Goal: Answer question/provide support

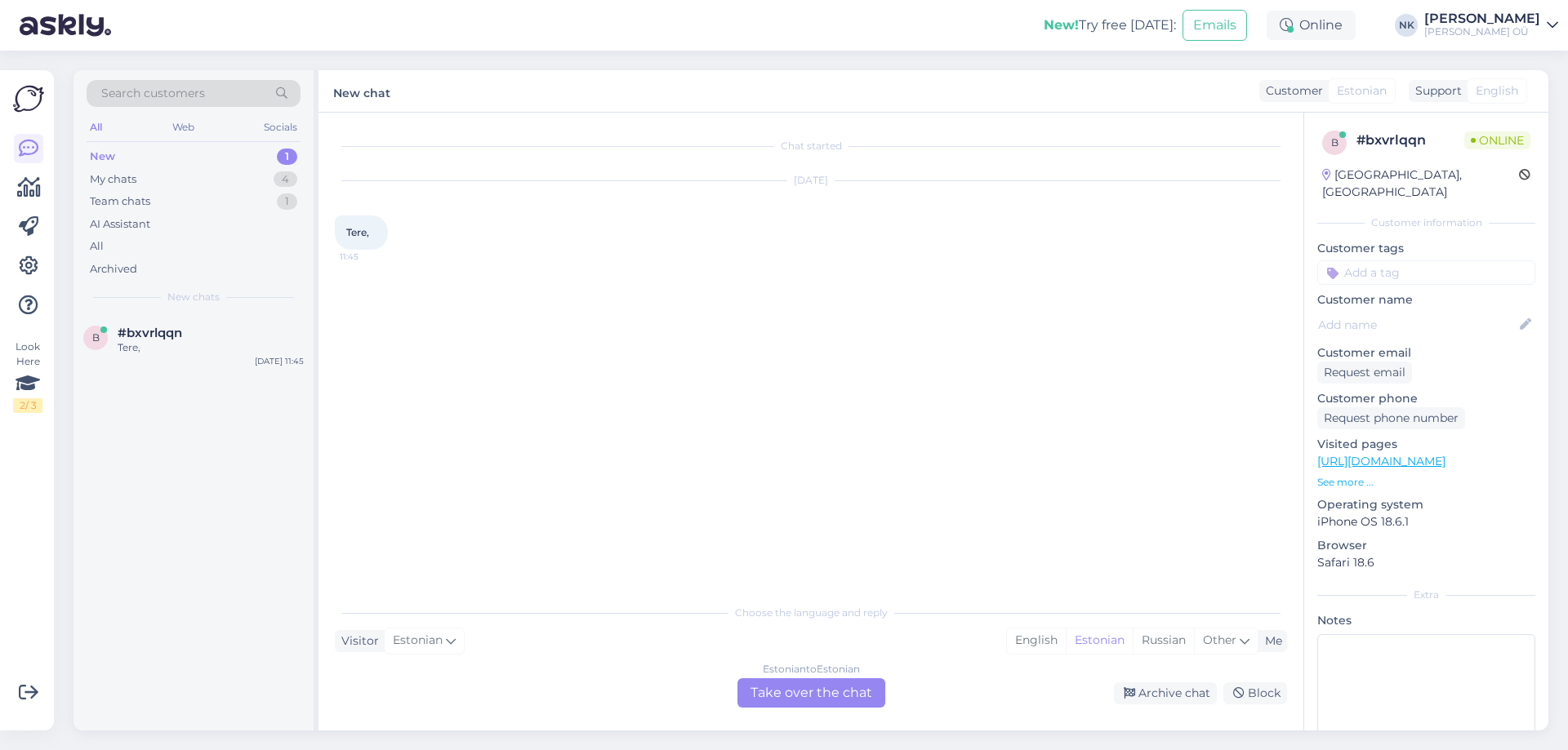
click at [770, 685] on div "Estonian to Estonian Take over the chat" at bounding box center [811, 693] width 147 height 30
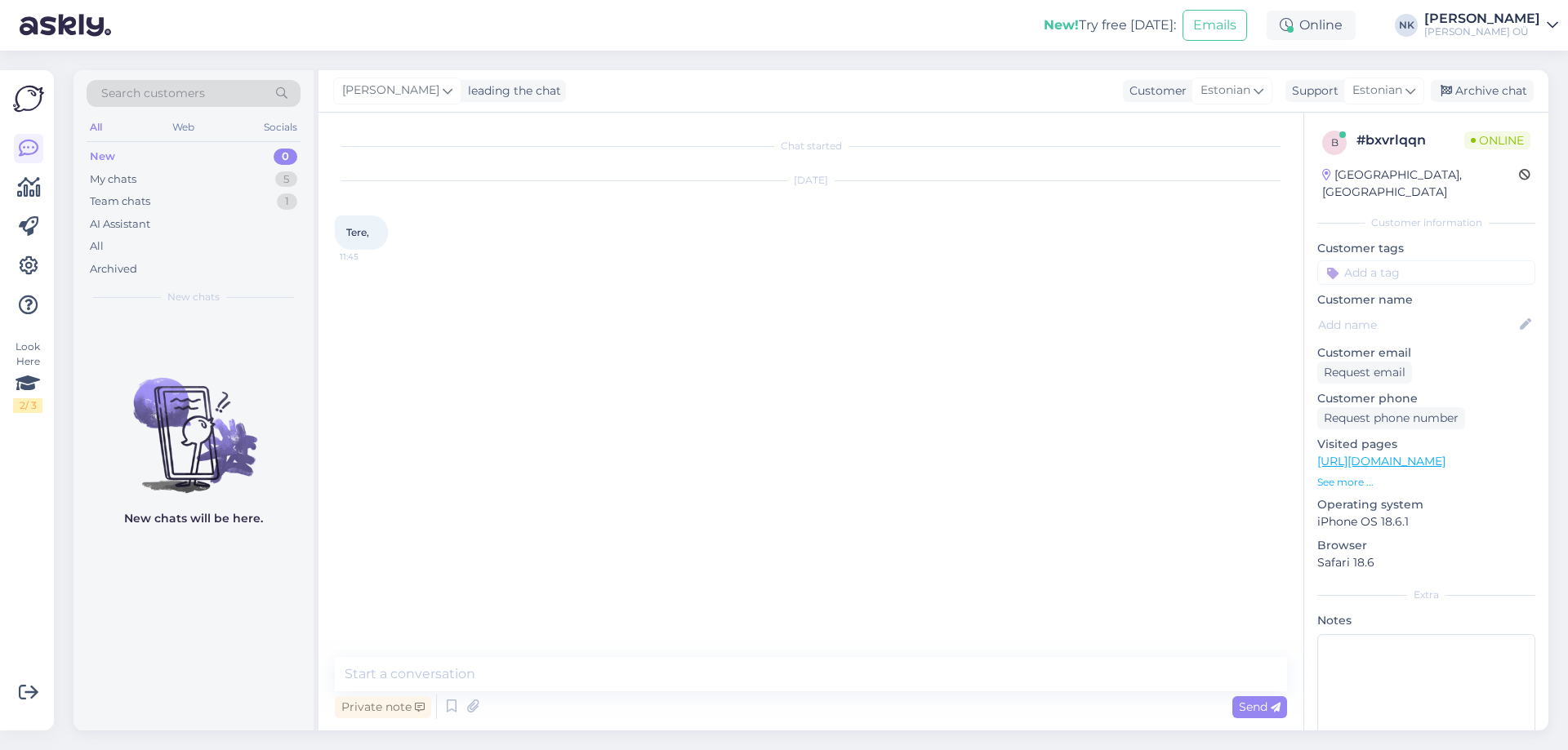
click at [736, 659] on textarea at bounding box center [810, 675] width 952 height 34
type textarea "Tere! Kuidas saan aidata?"
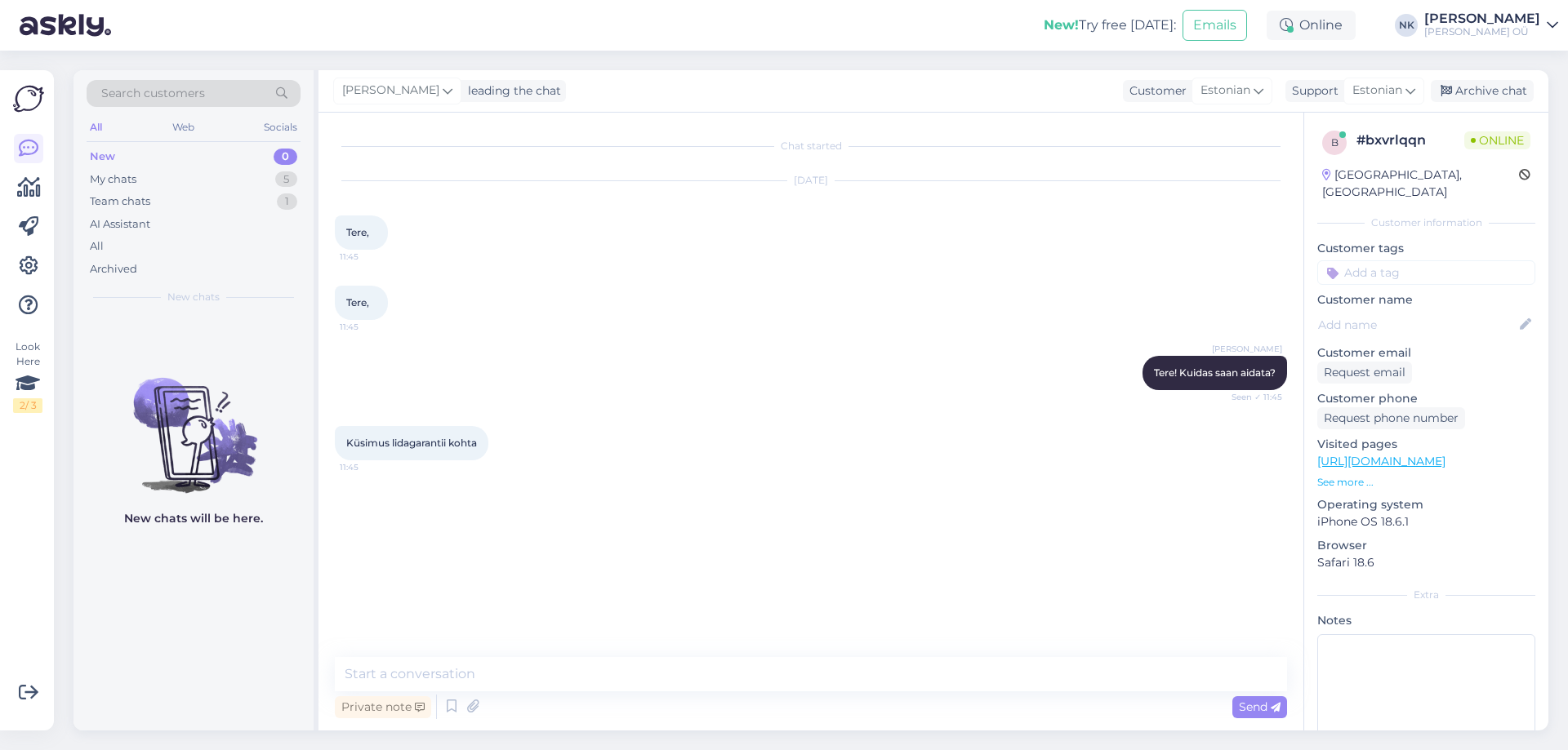
click at [1400, 454] on link "[URL][DOMAIN_NAME]" at bounding box center [1381, 461] width 128 height 14
click at [1381, 454] on link "[URL][DOMAIN_NAME]" at bounding box center [1381, 461] width 128 height 14
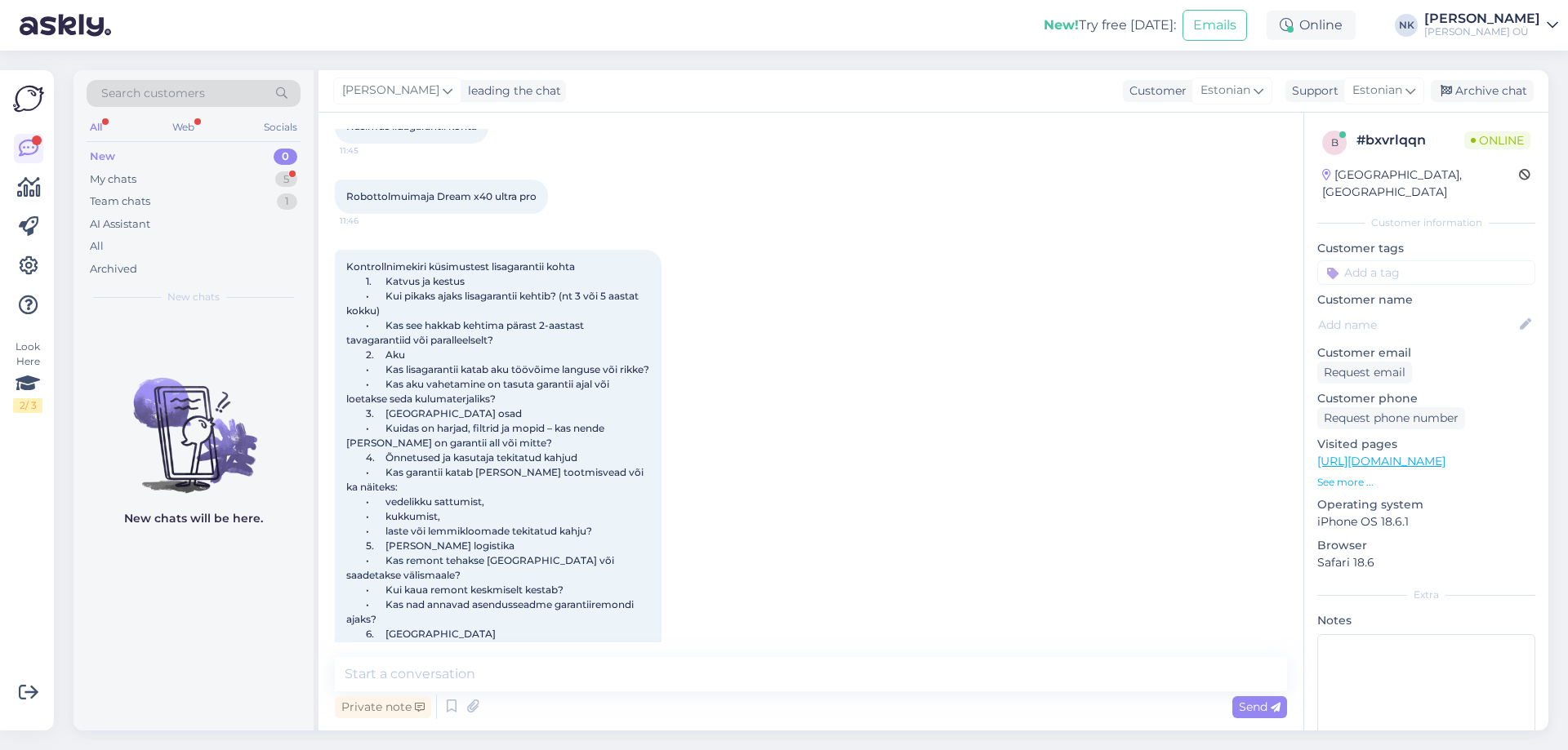
scroll to position [388, 0]
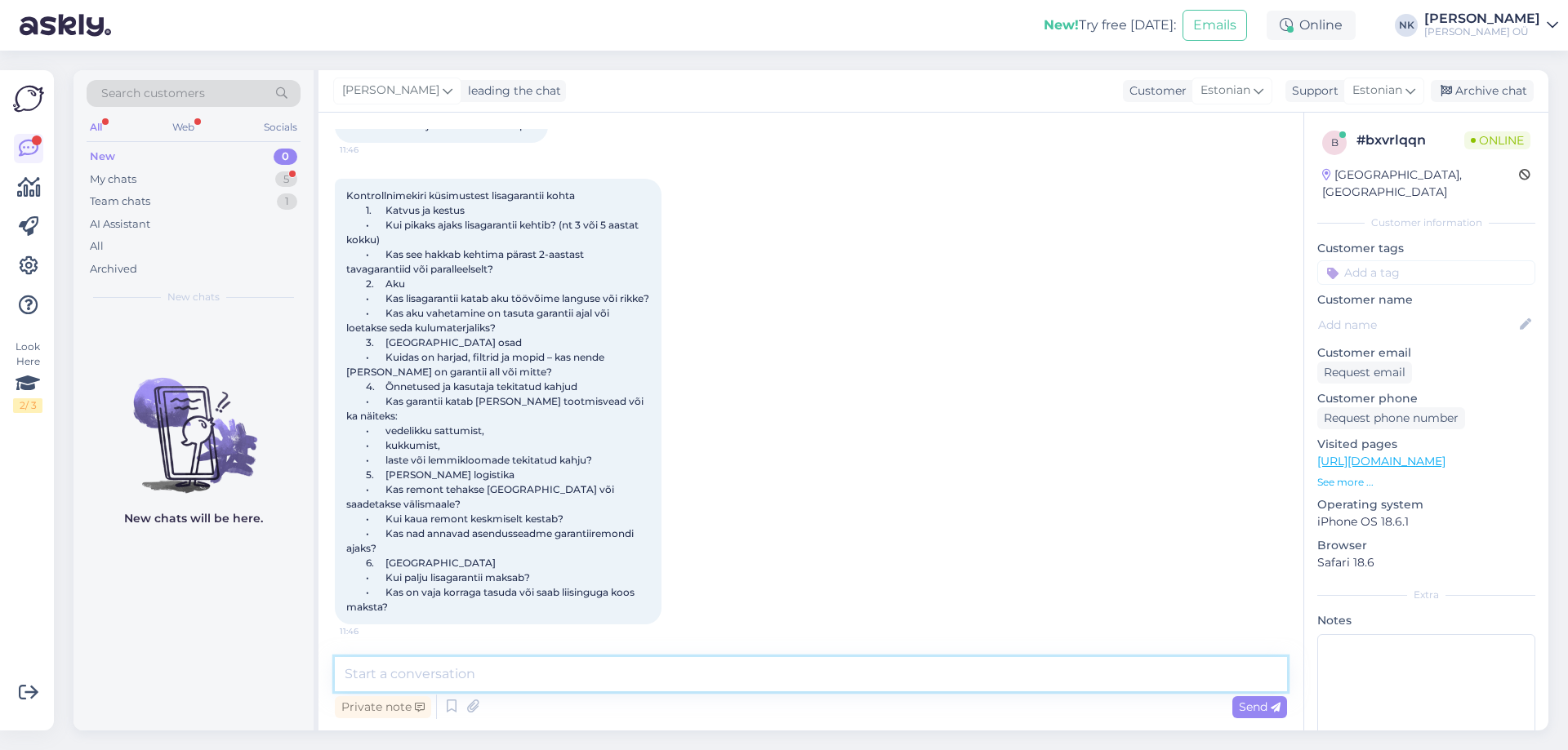
click at [470, 675] on textarea at bounding box center [810, 675] width 952 height 34
type textarea "Д"
drag, startPoint x: 348, startPoint y: 675, endPoint x: 335, endPoint y: 678, distance: 13.3
click at [335, 678] on textarea "Lisagarantii kehtib 5" at bounding box center [810, 675] width 952 height 34
drag, startPoint x: 353, startPoint y: 674, endPoint x: 340, endPoint y: 671, distance: 13.3
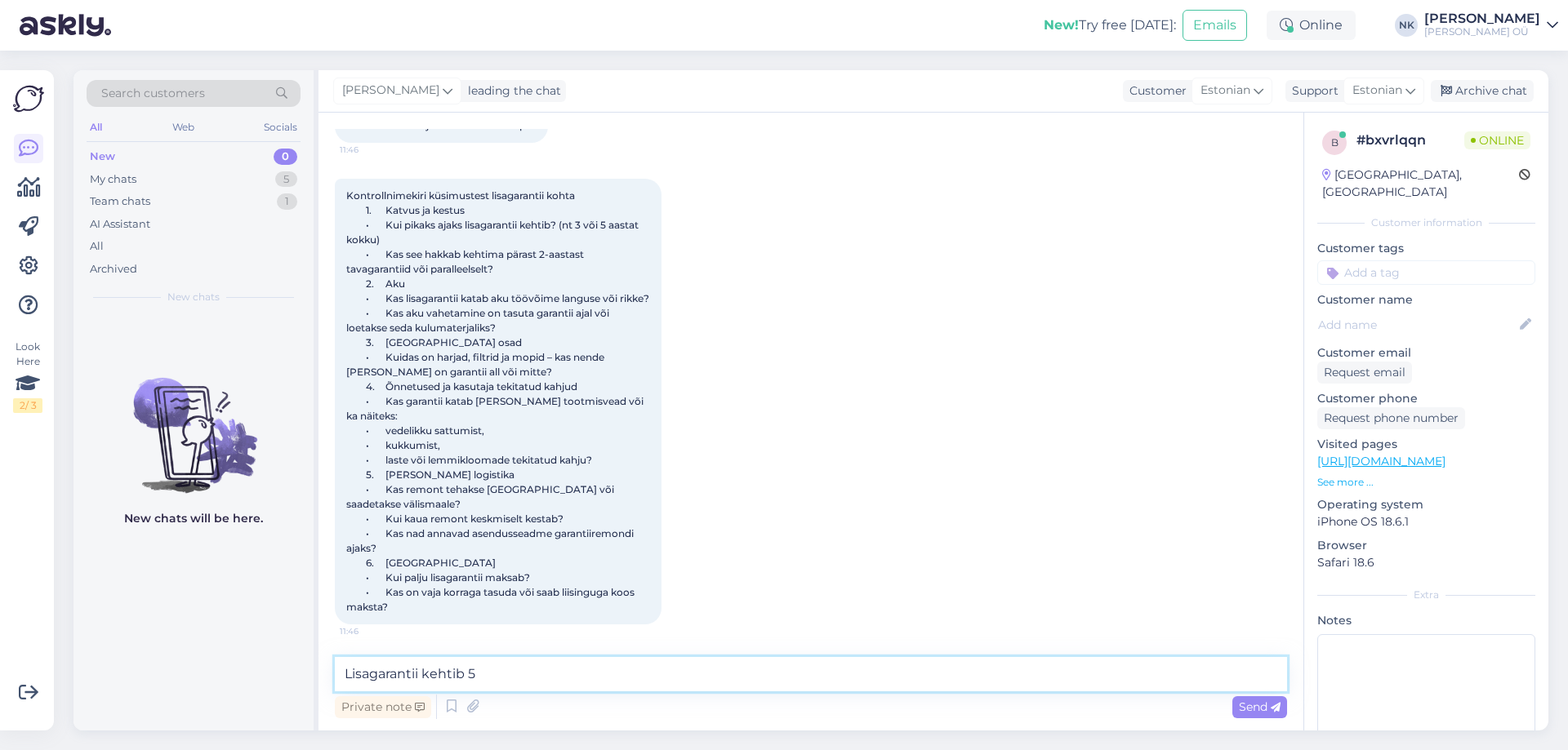
click at [340, 671] on textarea "Lisagarantii kehtib 5" at bounding box center [810, 675] width 952 height 34
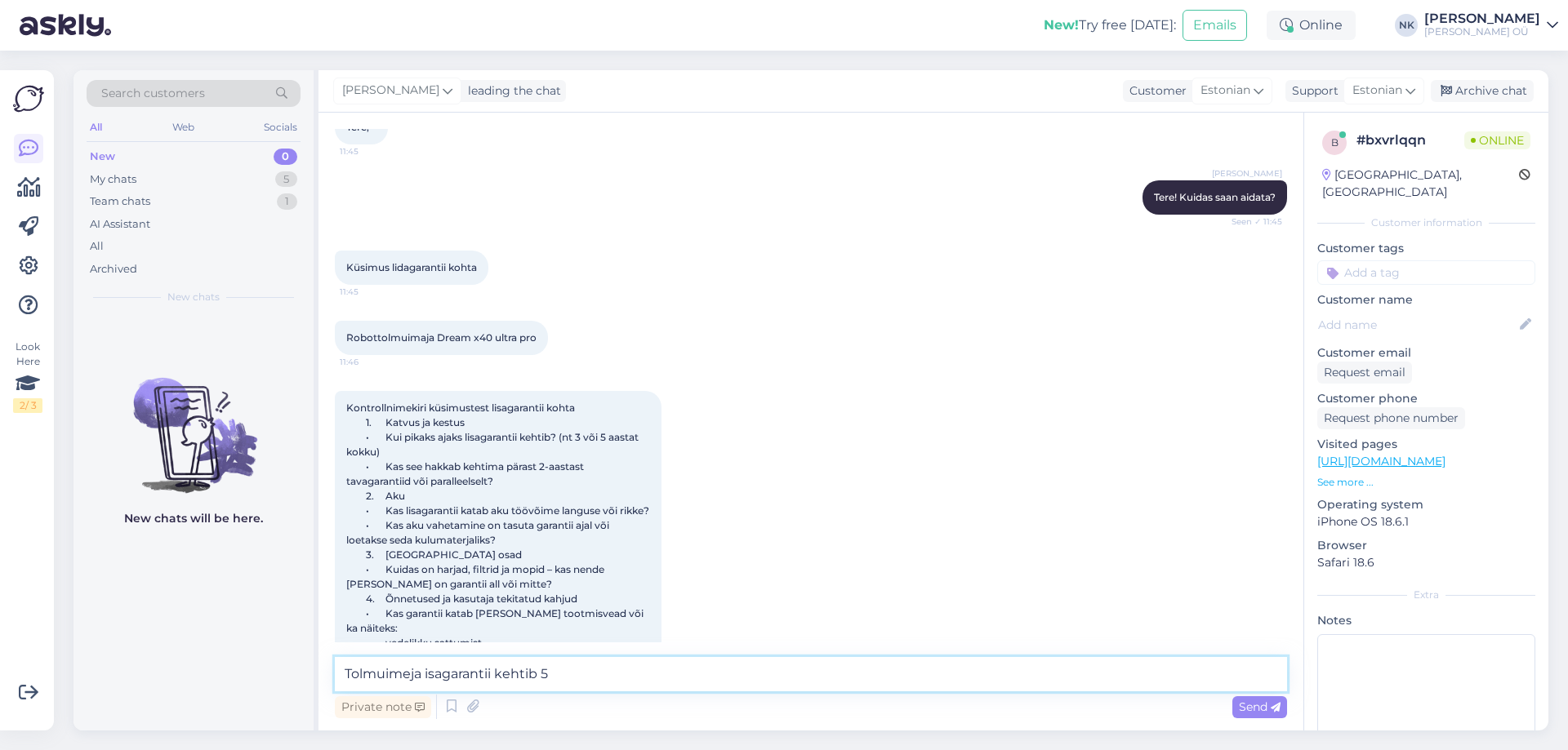
scroll to position [0, 0]
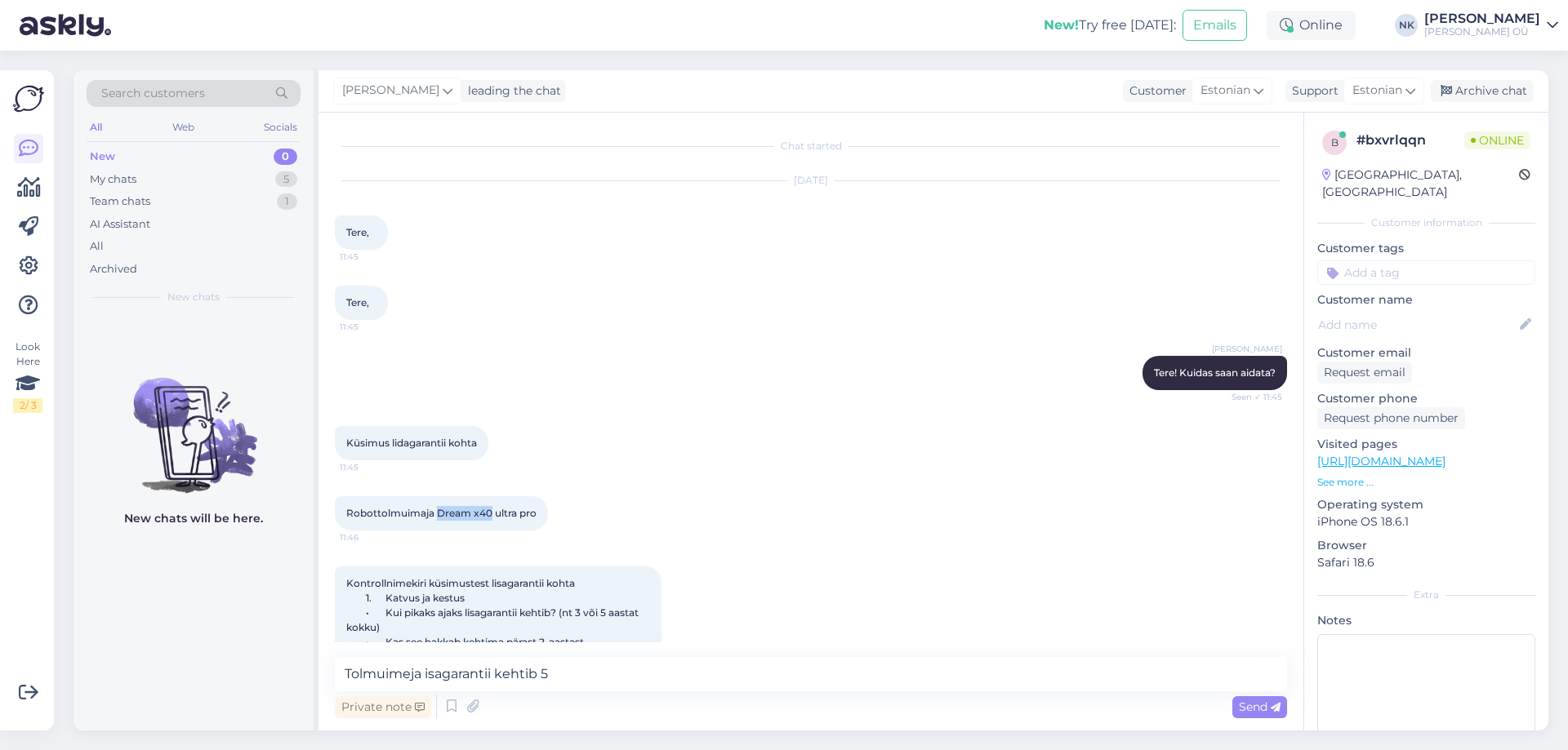
drag, startPoint x: 437, startPoint y: 514, endPoint x: 491, endPoint y: 517, distance: 54.1
click at [491, 517] on span "Robottolmuimaja Dream x40 ultra pro" at bounding box center [441, 513] width 190 height 12
copy span "Dream x40"
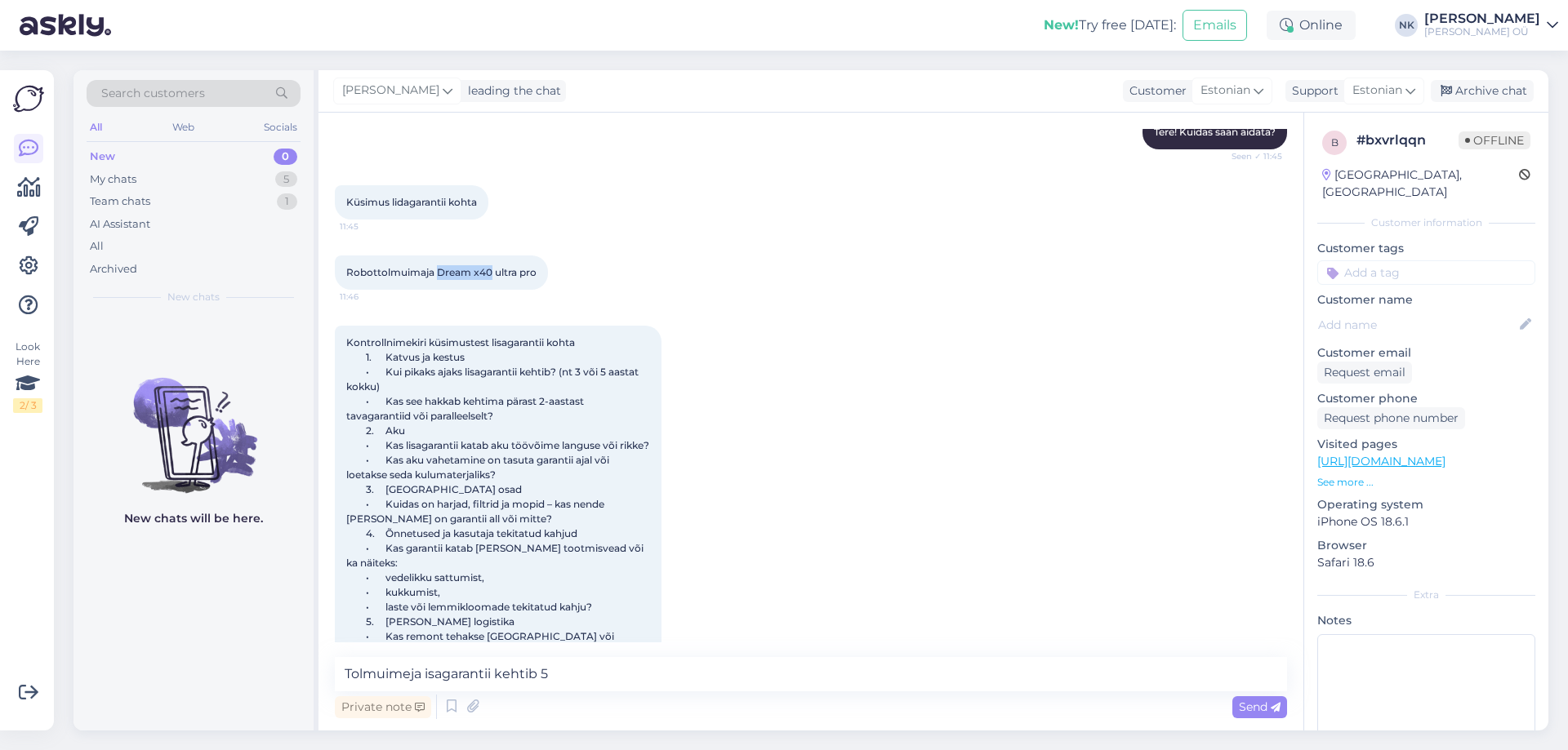
scroll to position [388, 0]
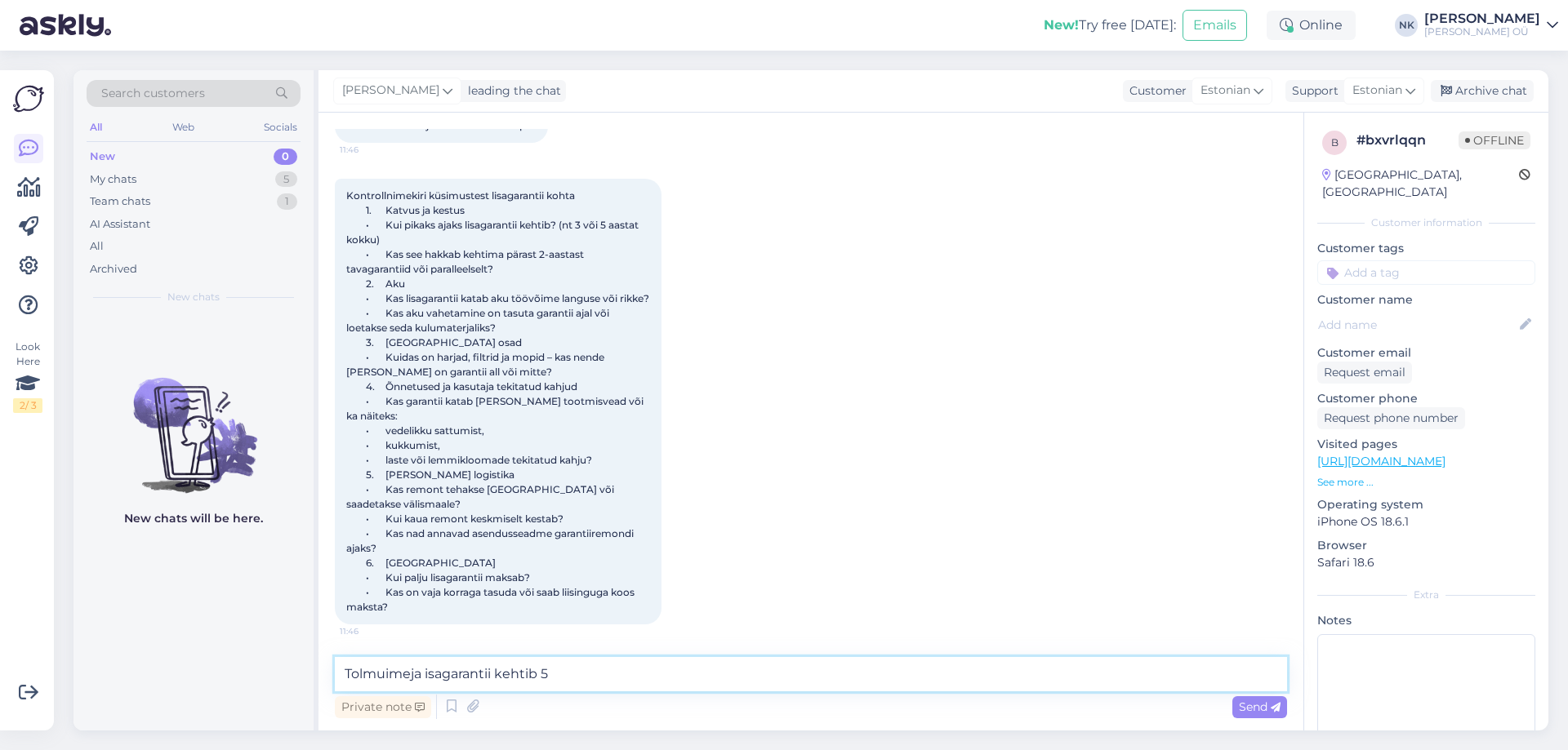
drag, startPoint x: 598, startPoint y: 669, endPoint x: 310, endPoint y: 686, distance: 288.5
click at [306, 688] on div "Search customers All Web Socials New 0 My chats 5 Team chats 1 AI Assistant All…" at bounding box center [811, 400] width 1475 height 660
drag, startPoint x: 587, startPoint y: 668, endPoint x: 621, endPoint y: 668, distance: 34.0
click at [587, 668] on textarea "Tolmuimeja isagarantii kehtib 5" at bounding box center [810, 675] width 952 height 34
paste textarea "Dreame X40 ULTRA"
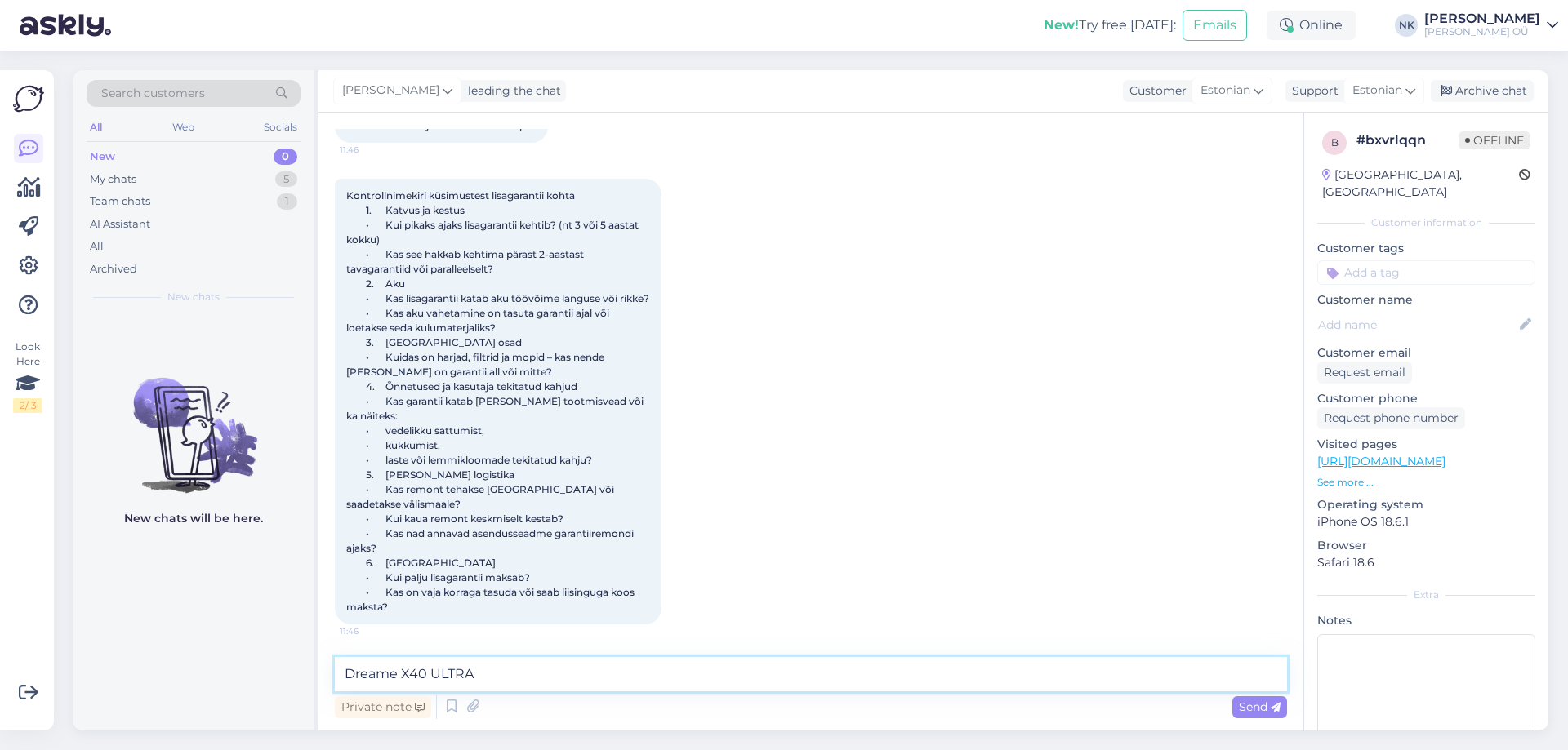
click at [341, 670] on textarea "Dreame X40 ULTRA" at bounding box center [810, 675] width 952 height 34
click at [642, 675] on textarea "Tolmuimejale Dreame X40 ULTRA" at bounding box center [810, 675] width 952 height 34
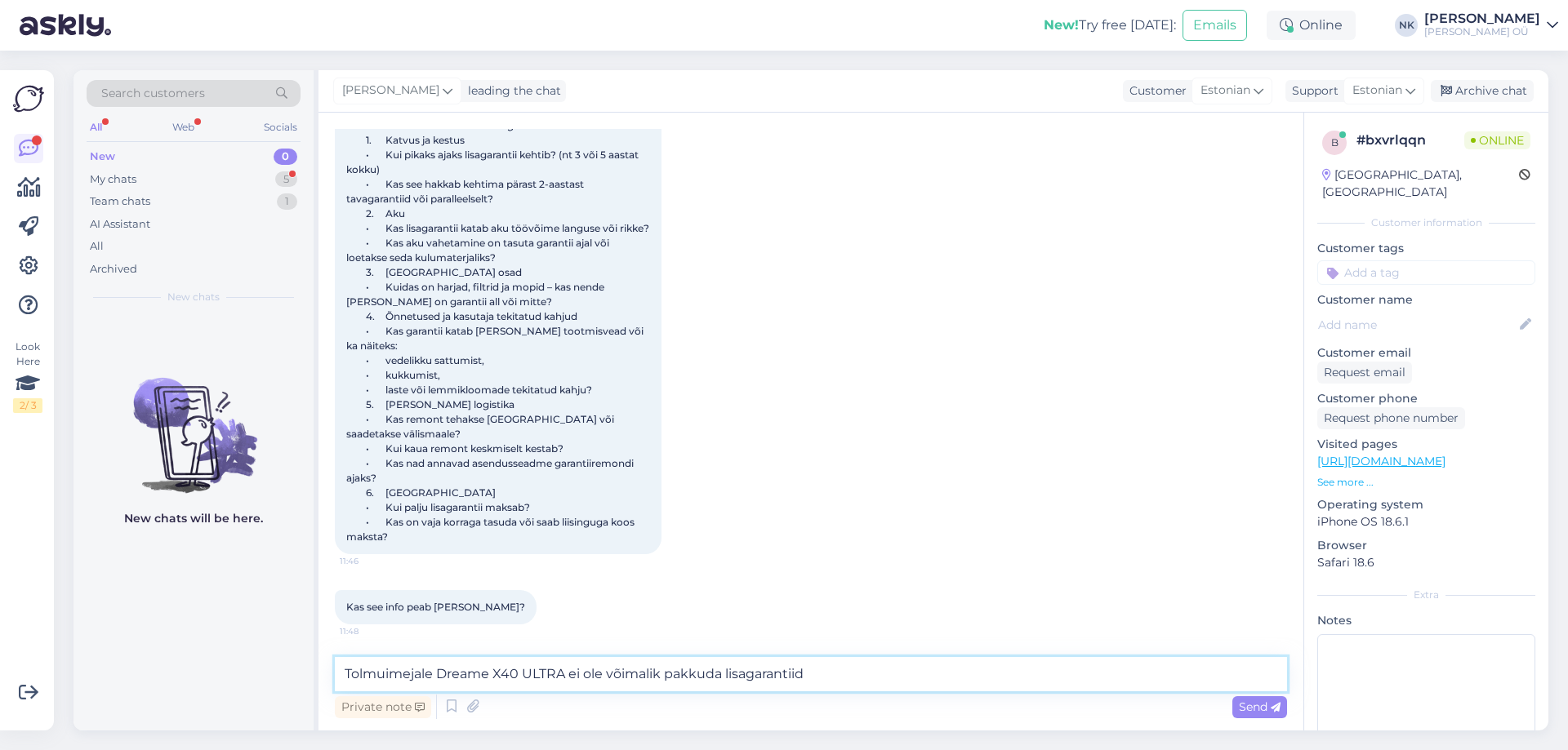
scroll to position [616, 0]
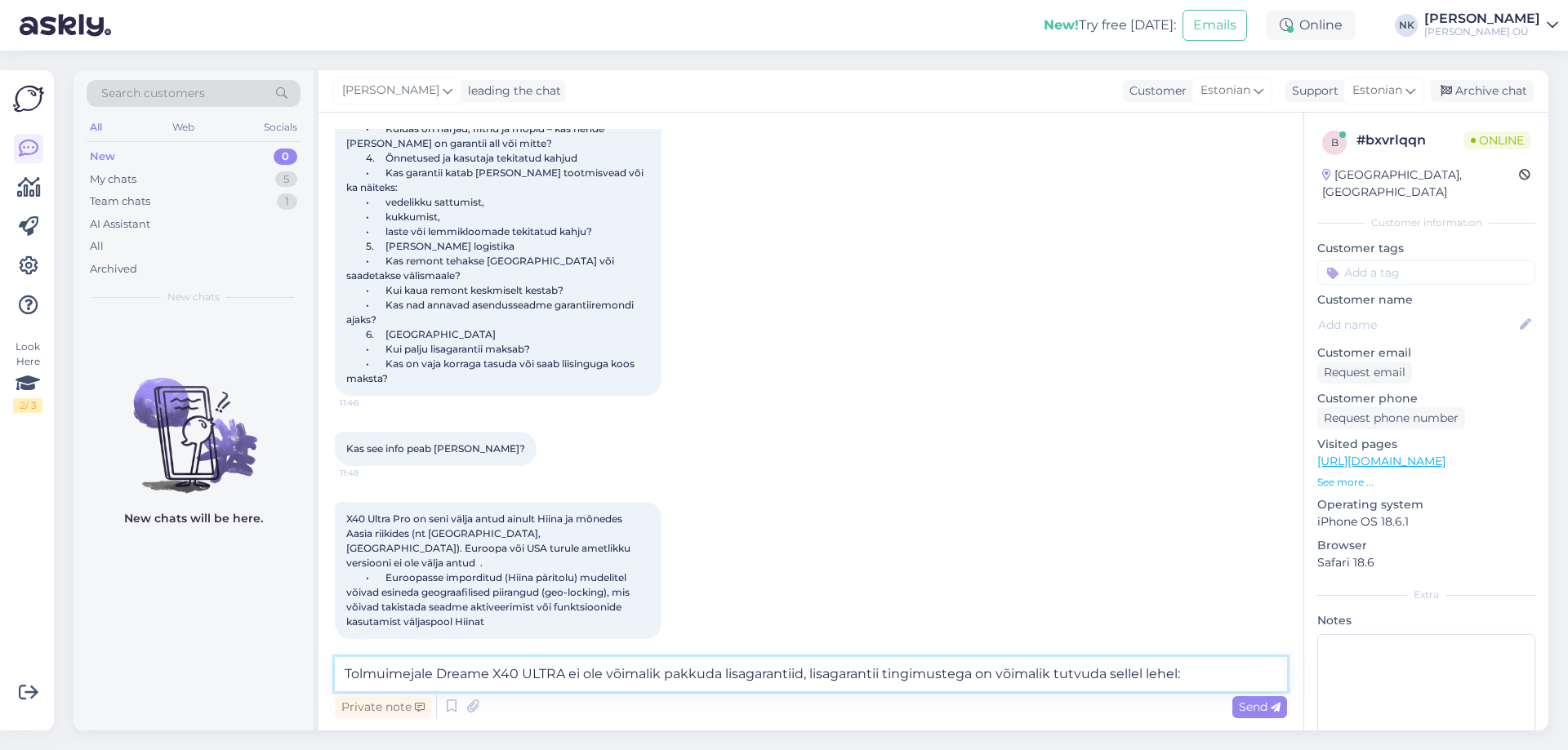
paste textarea "[URL][DOMAIN_NAME]"
type textarea "Tolmuimejale Dreame X40 ULTRA ei ole võimalik pakkuda lisagarantiid, lisagarant…"
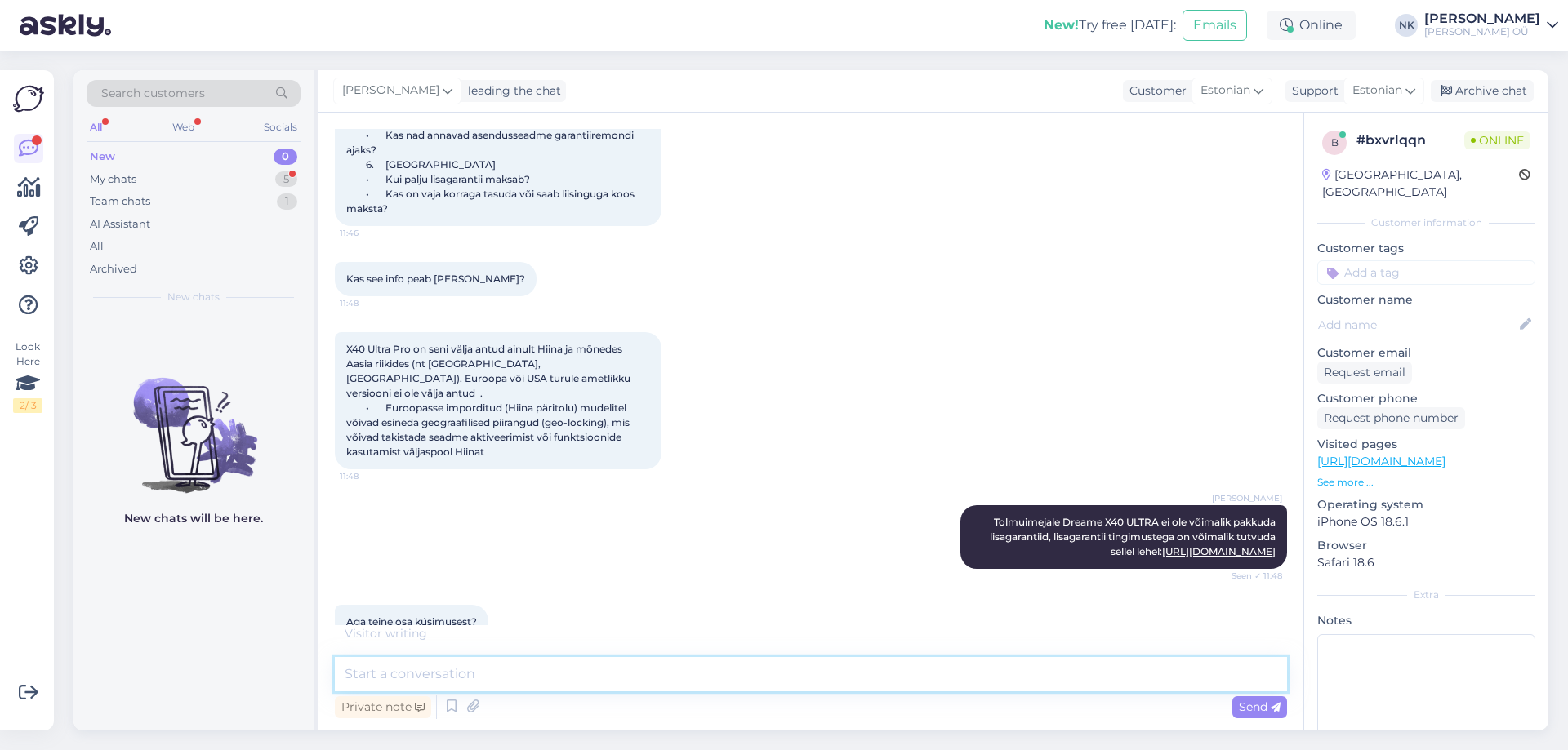
scroll to position [962, 0]
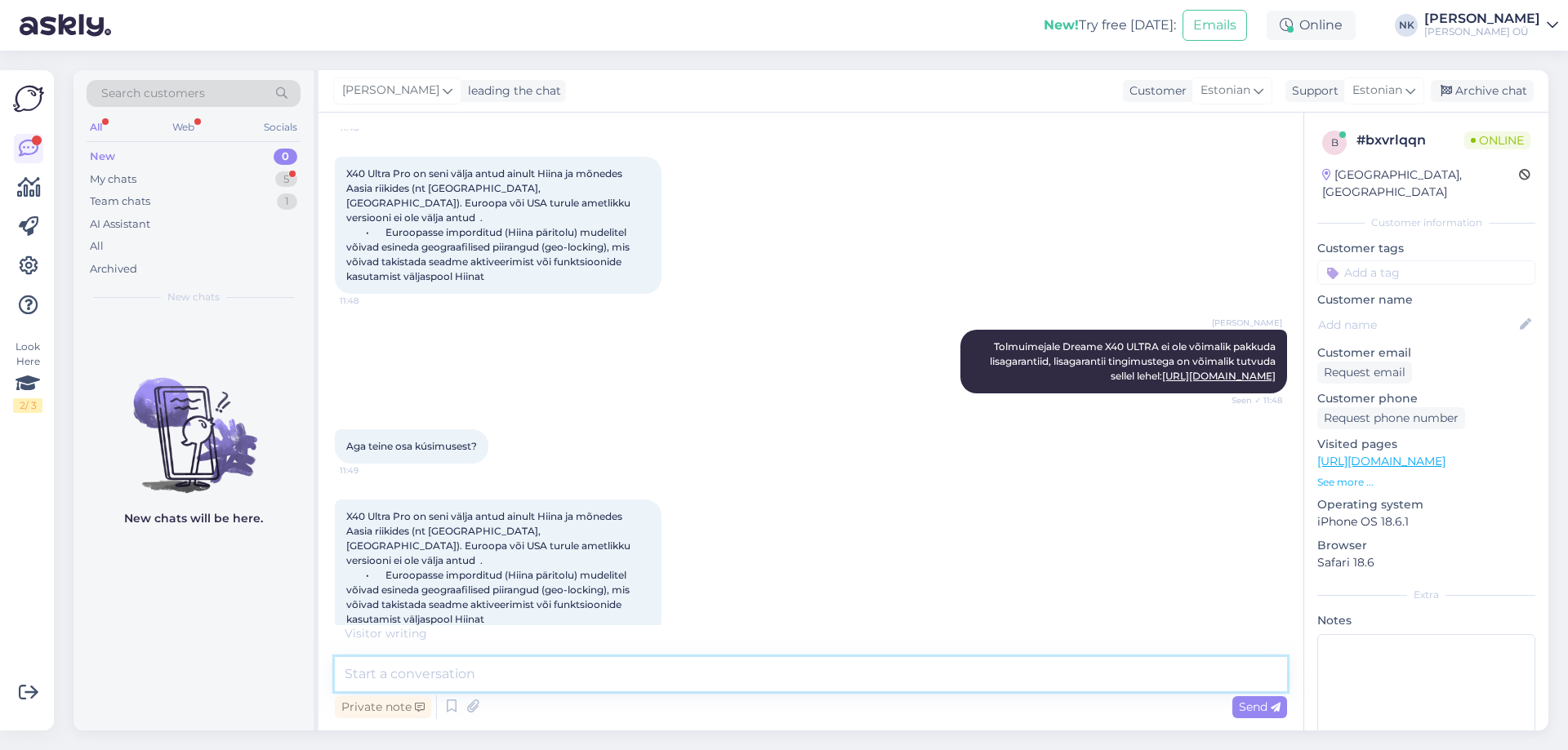
click at [588, 680] on textarea at bounding box center [810, 675] width 952 height 34
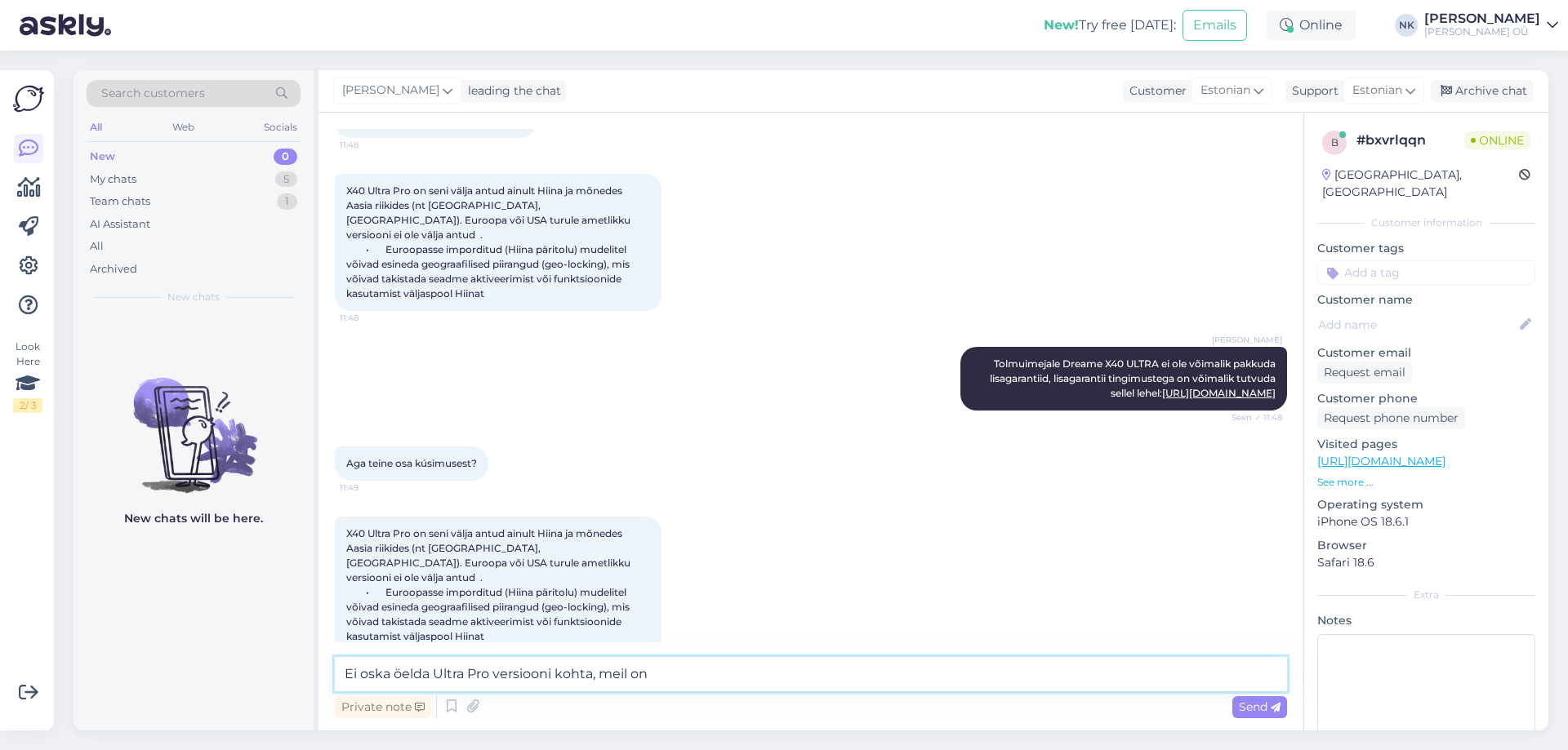
paste textarea "Dreame X40 ULTRA"
drag, startPoint x: 789, startPoint y: 678, endPoint x: 737, endPoint y: 686, distance: 52.6
click at [737, 686] on textarea "Ei oska öelda Ultra Pro versiooni kohta, meil on Dreame X40 ULTRA" at bounding box center [810, 675] width 952 height 34
type textarea "Ei oska öelda Ultra Pro versiooni kohta, meil on Dreame X40 Ultra. Sellel ikka …"
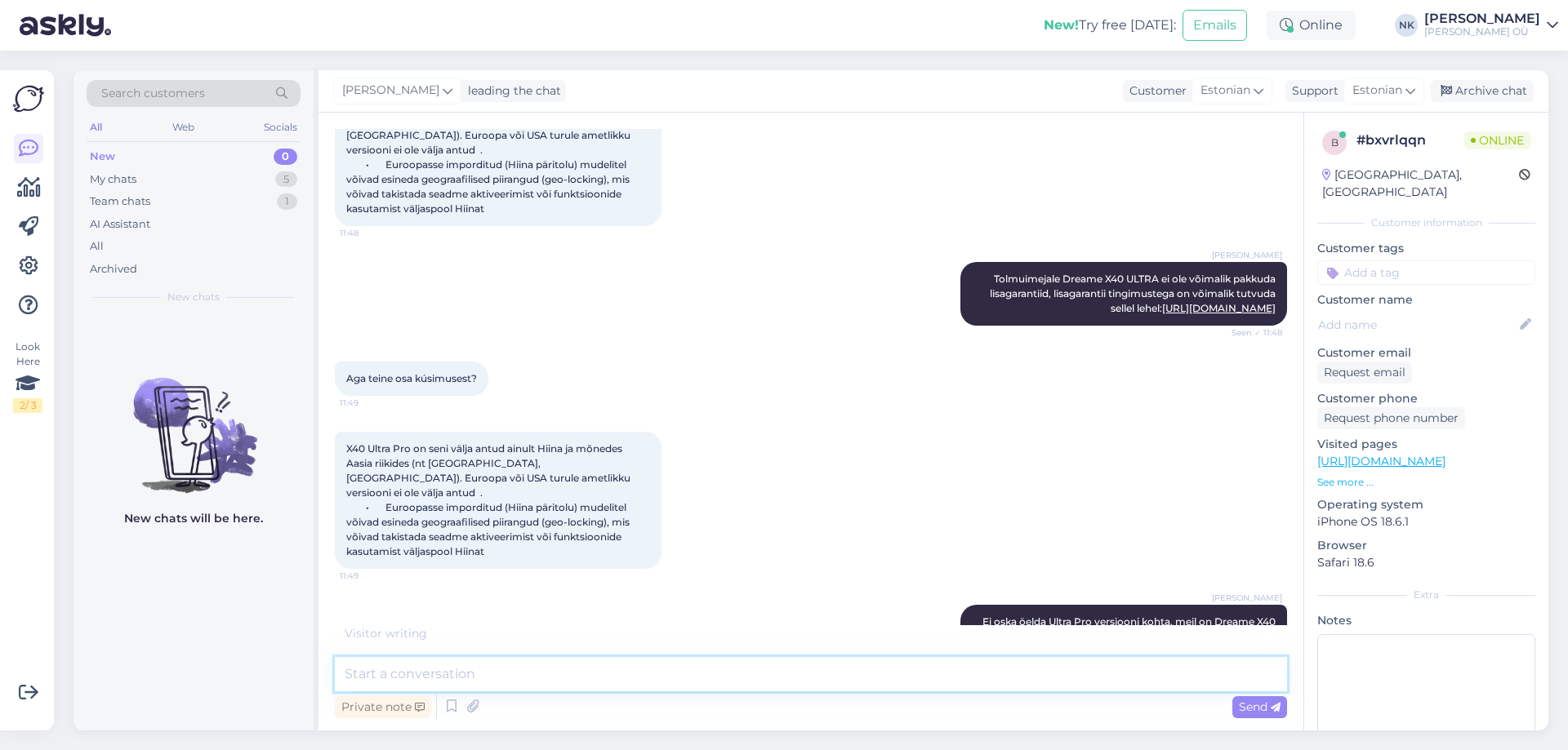
scroll to position [1100, 0]
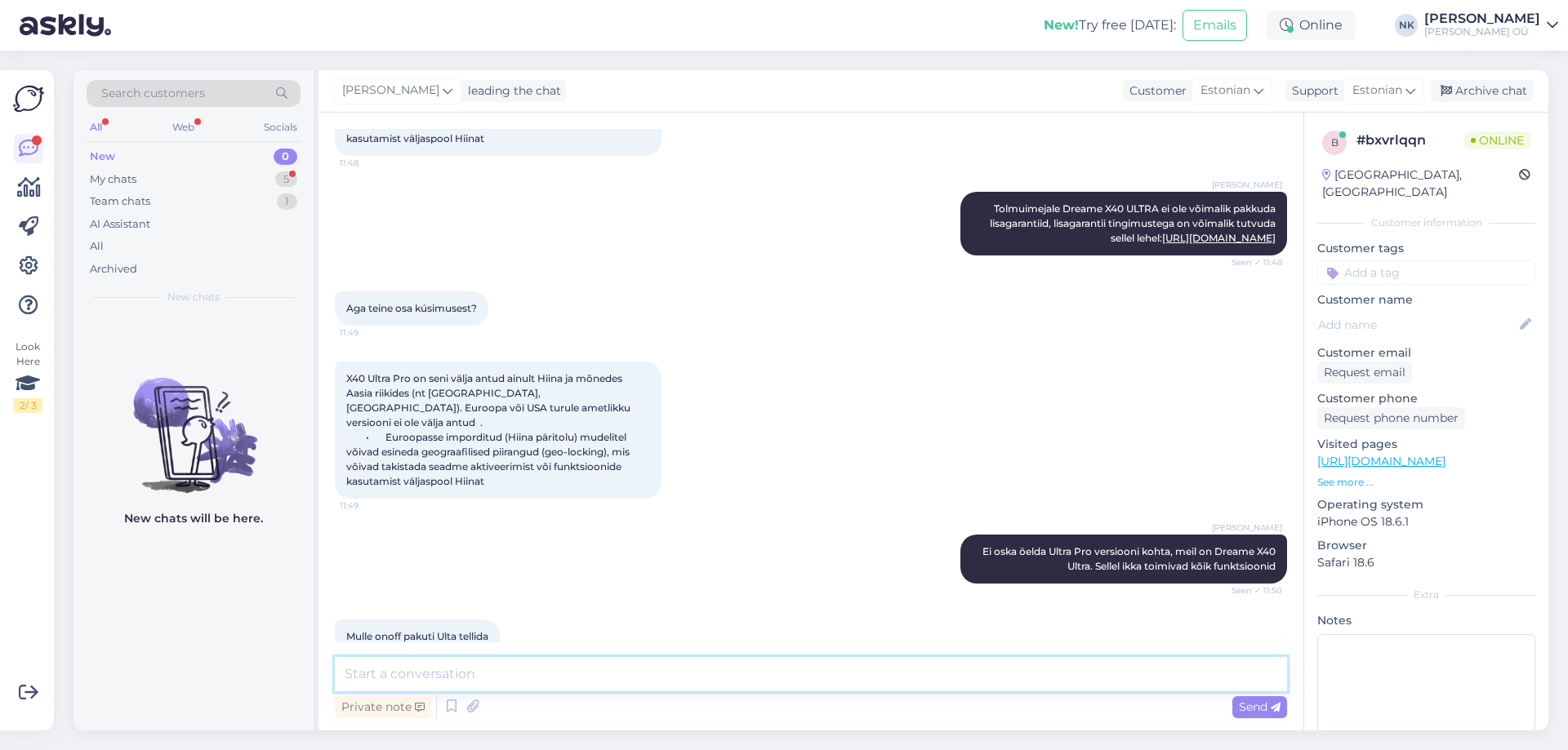
click at [563, 678] on textarea at bounding box center [810, 675] width 952 height 34
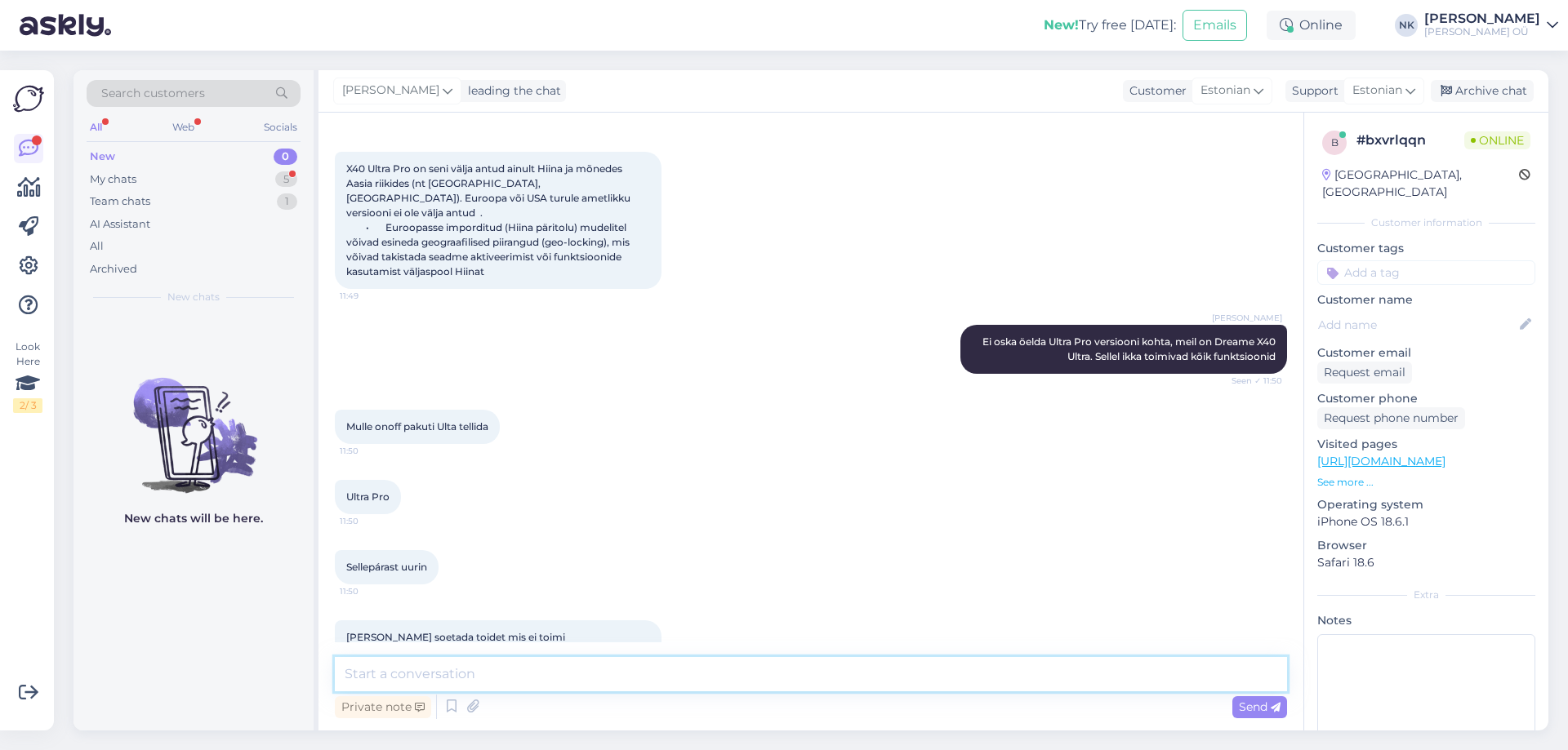
scroll to position [1310, 0]
click at [486, 685] on textarea at bounding box center [810, 675] width 952 height 34
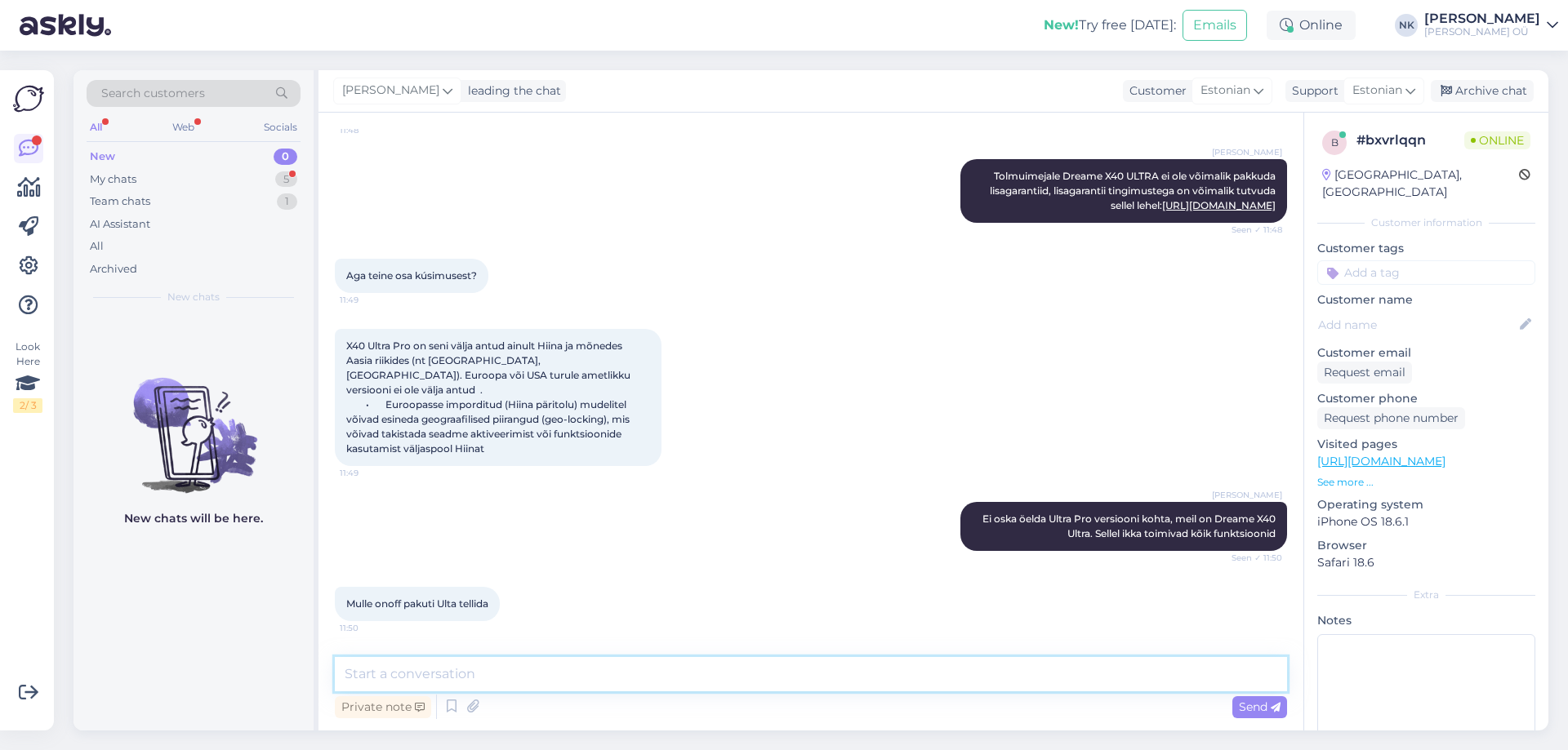
scroll to position [1229, 0]
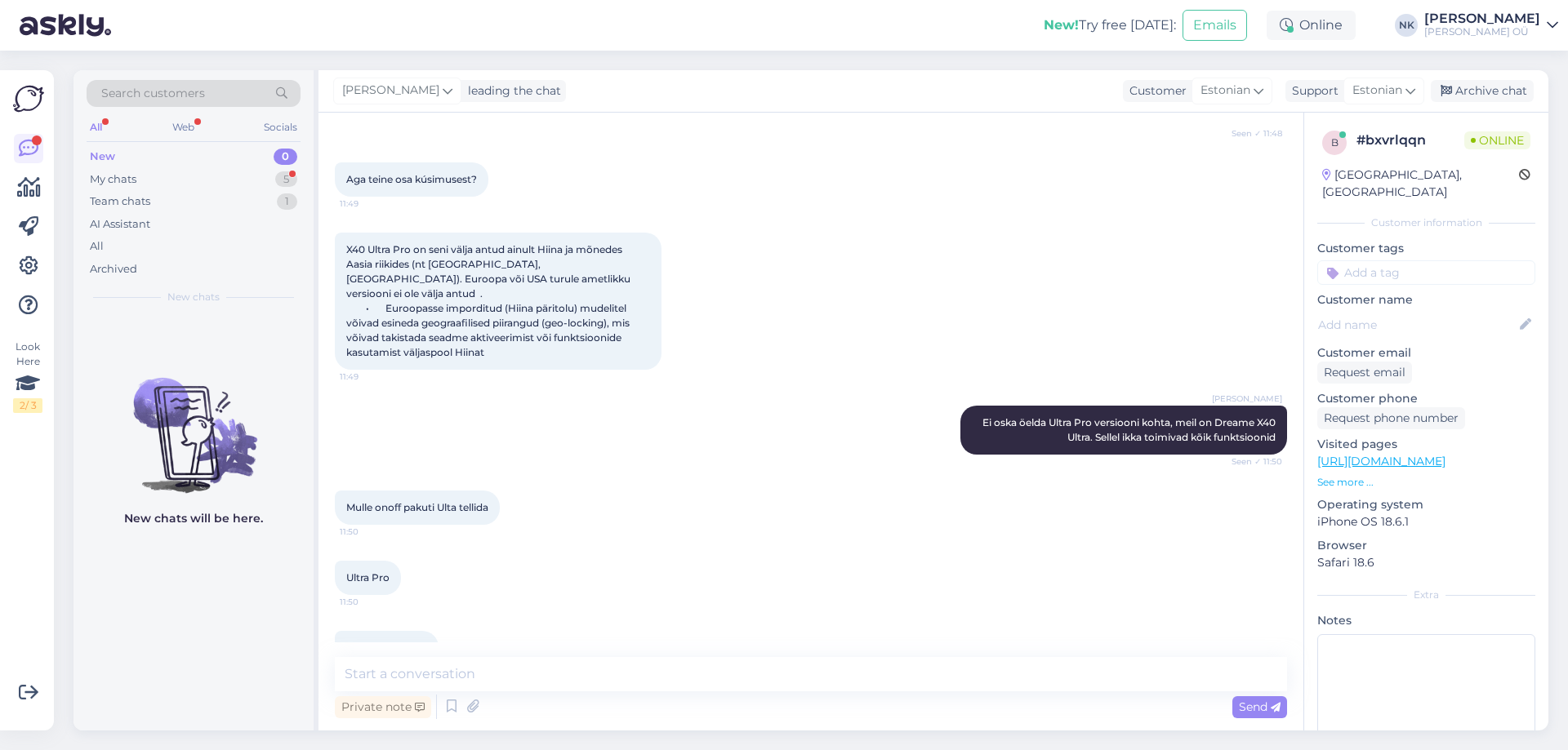
click at [1351, 454] on link "[URL][DOMAIN_NAME]" at bounding box center [1381, 461] width 128 height 14
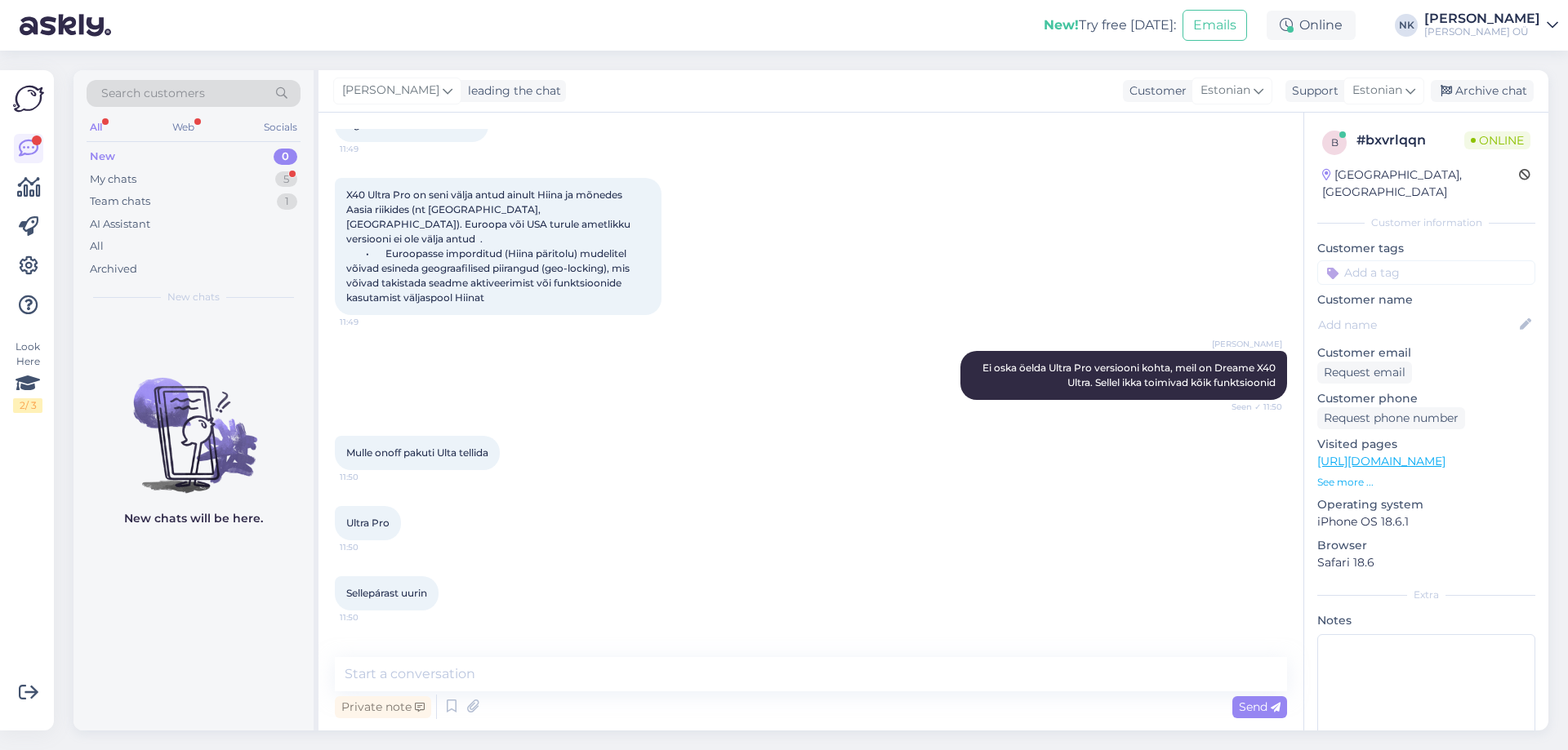
scroll to position [1310, 0]
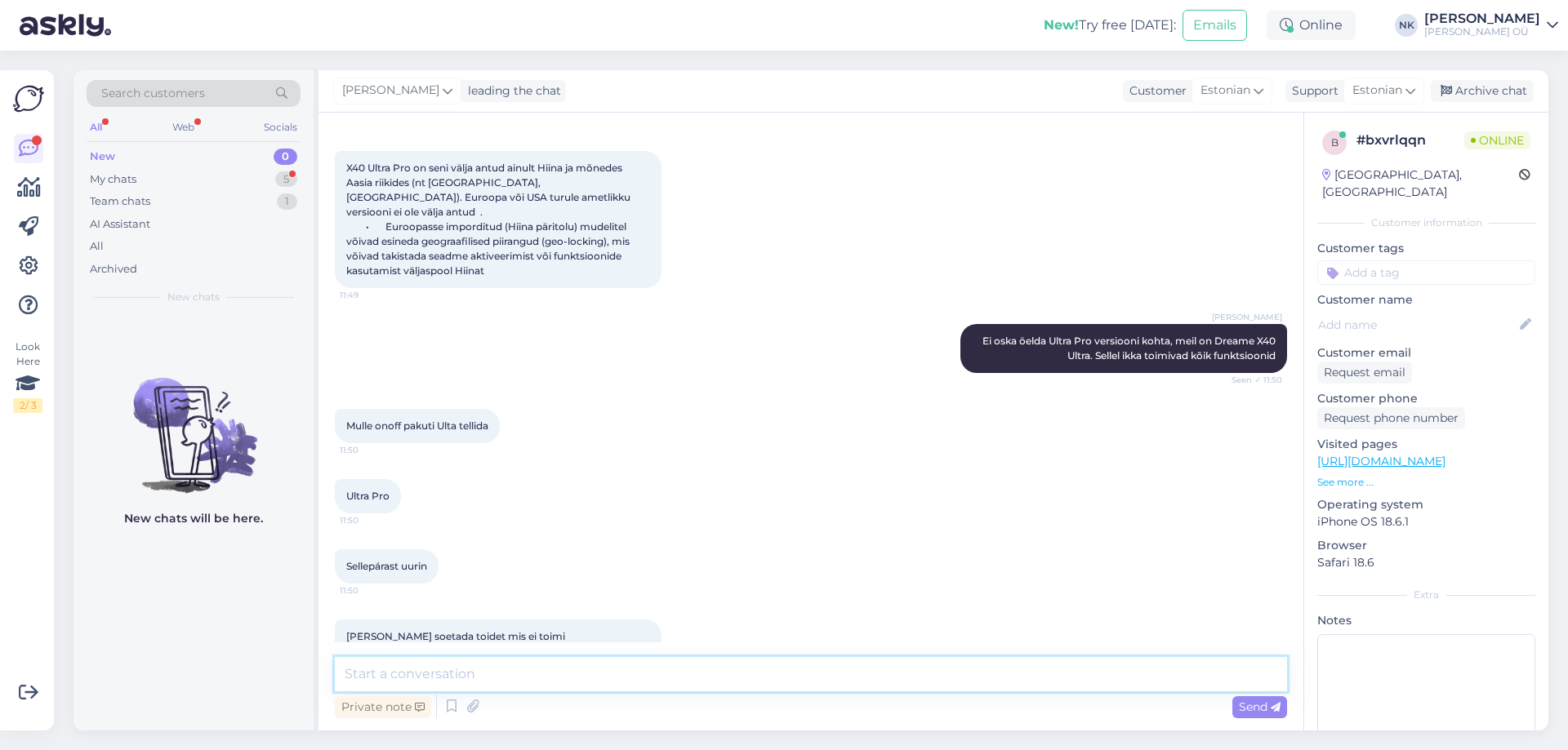
click at [561, 681] on textarea at bounding box center [810, 675] width 952 height 34
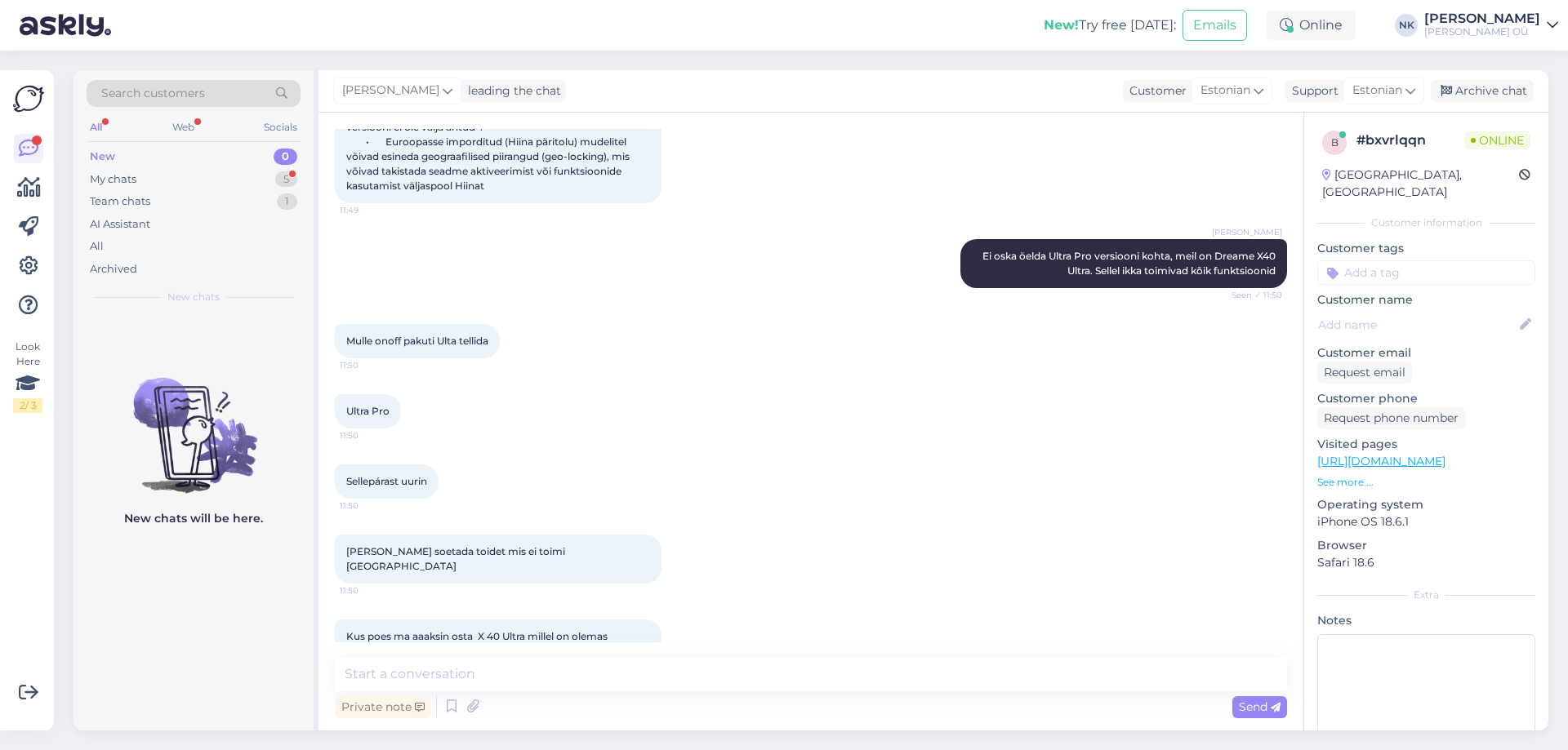
click at [1404, 453] on div "Visited pages [URL][DOMAIN_NAME] See more ..." at bounding box center [1426, 463] width 218 height 54
click at [1403, 454] on link "[URL][DOMAIN_NAME]" at bounding box center [1381, 461] width 128 height 14
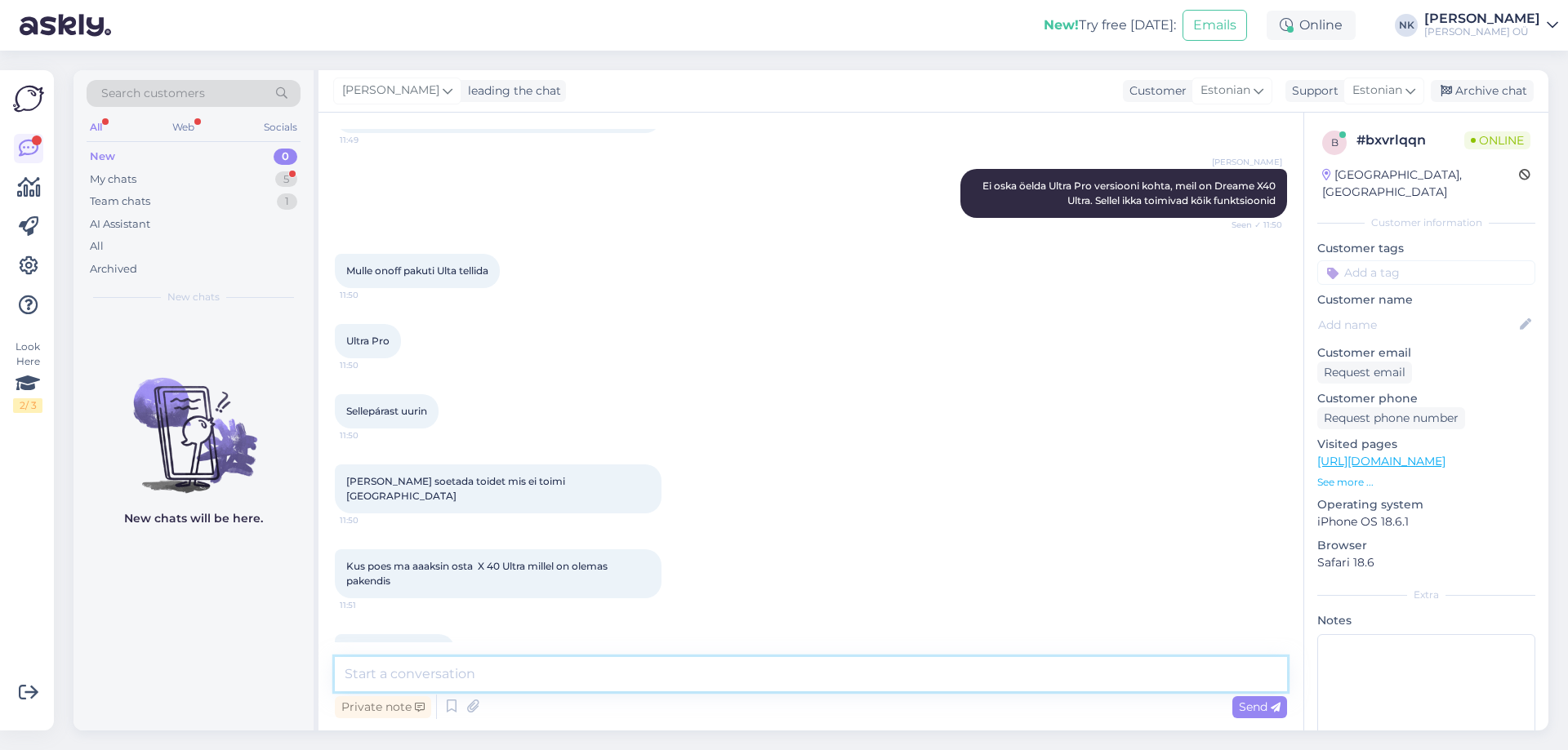
click at [509, 660] on textarea at bounding box center [810, 675] width 952 height 34
click at [504, 676] on textarea at bounding box center [810, 675] width 952 height 34
type textarea "[GEOGRAPHIC_DATA] Sikupilli kaupluses on kindalsti olemas pakendis toode"
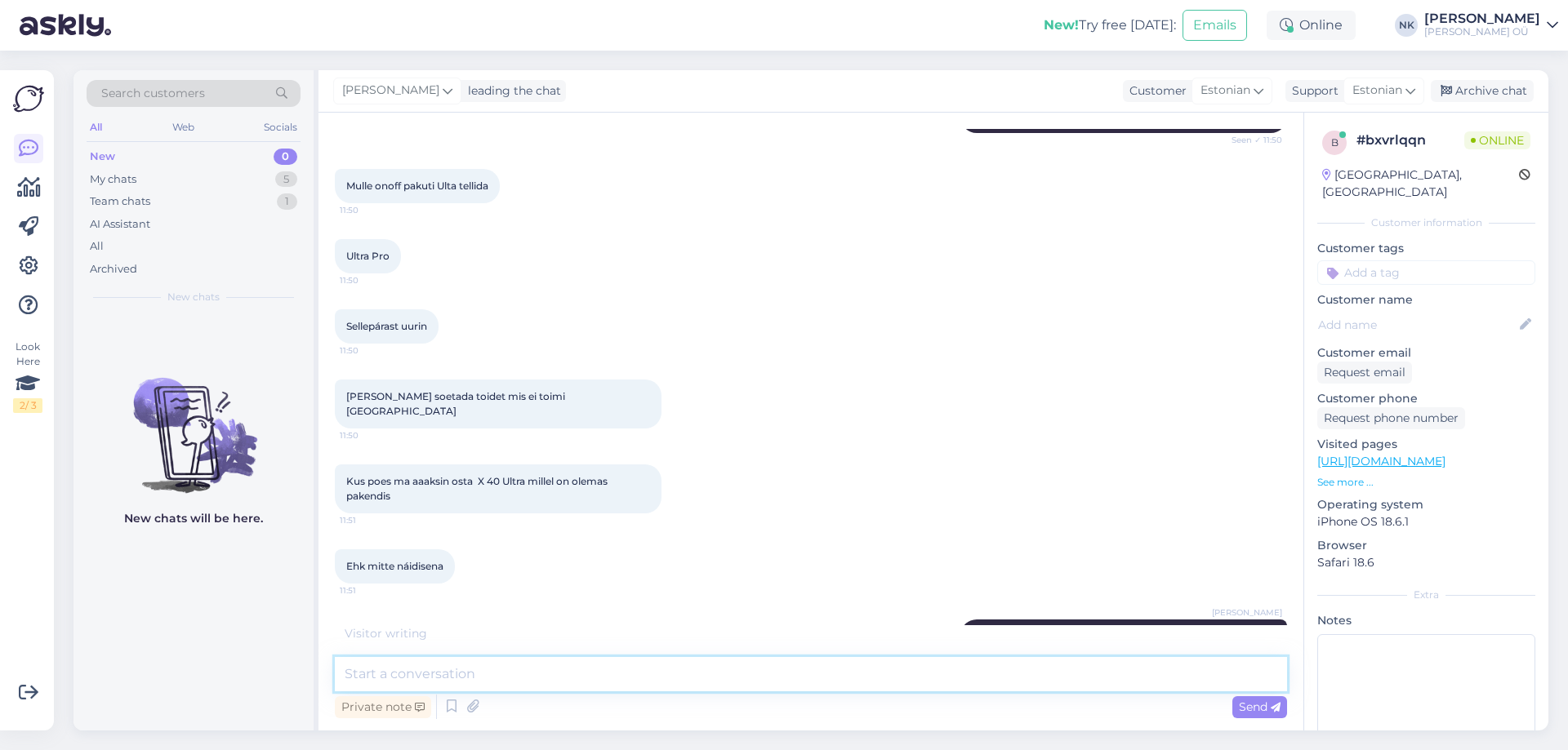
scroll to position [1620, 0]
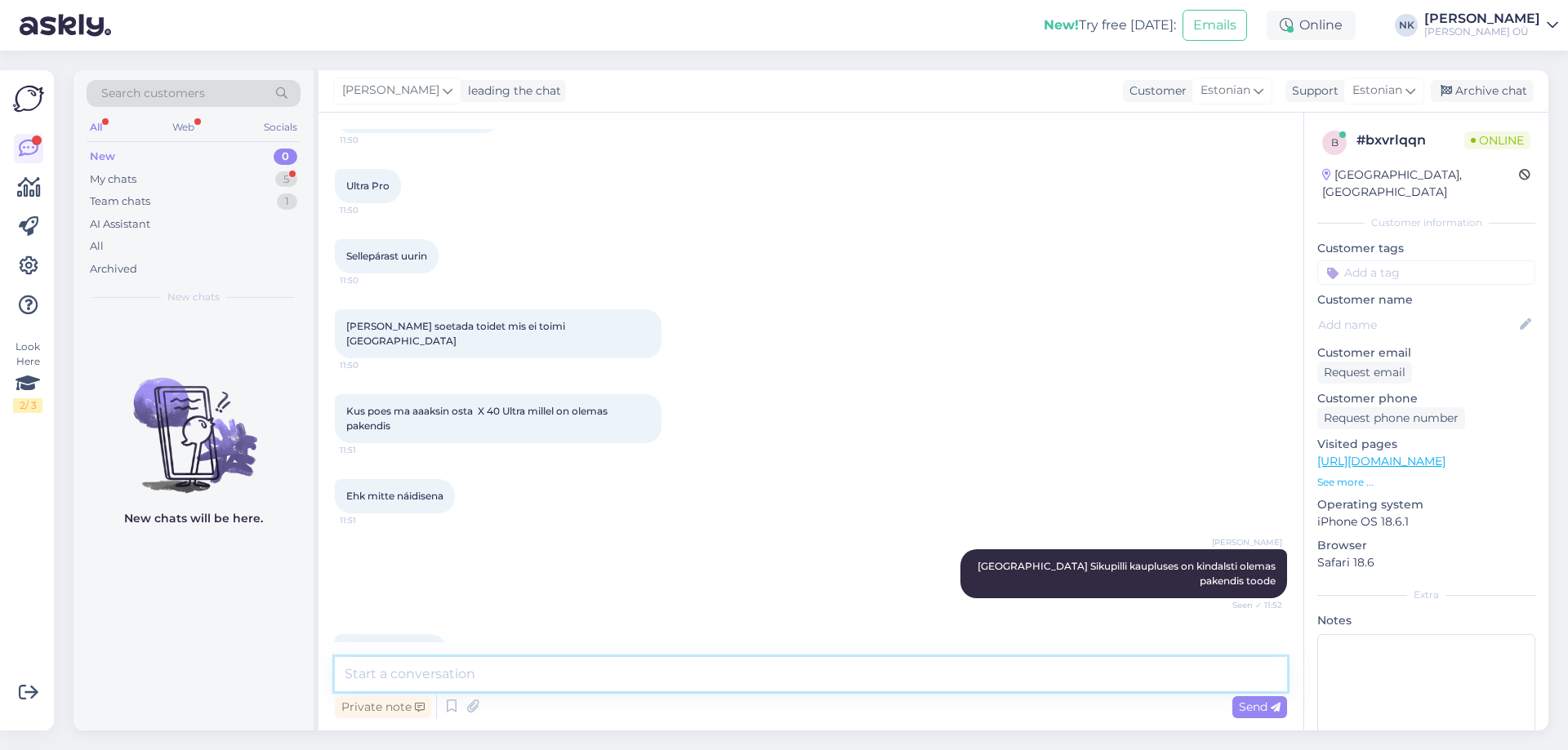
click at [414, 658] on textarea at bounding box center [810, 675] width 952 height 34
click at [155, 181] on div "My chats 5" at bounding box center [193, 179] width 214 height 23
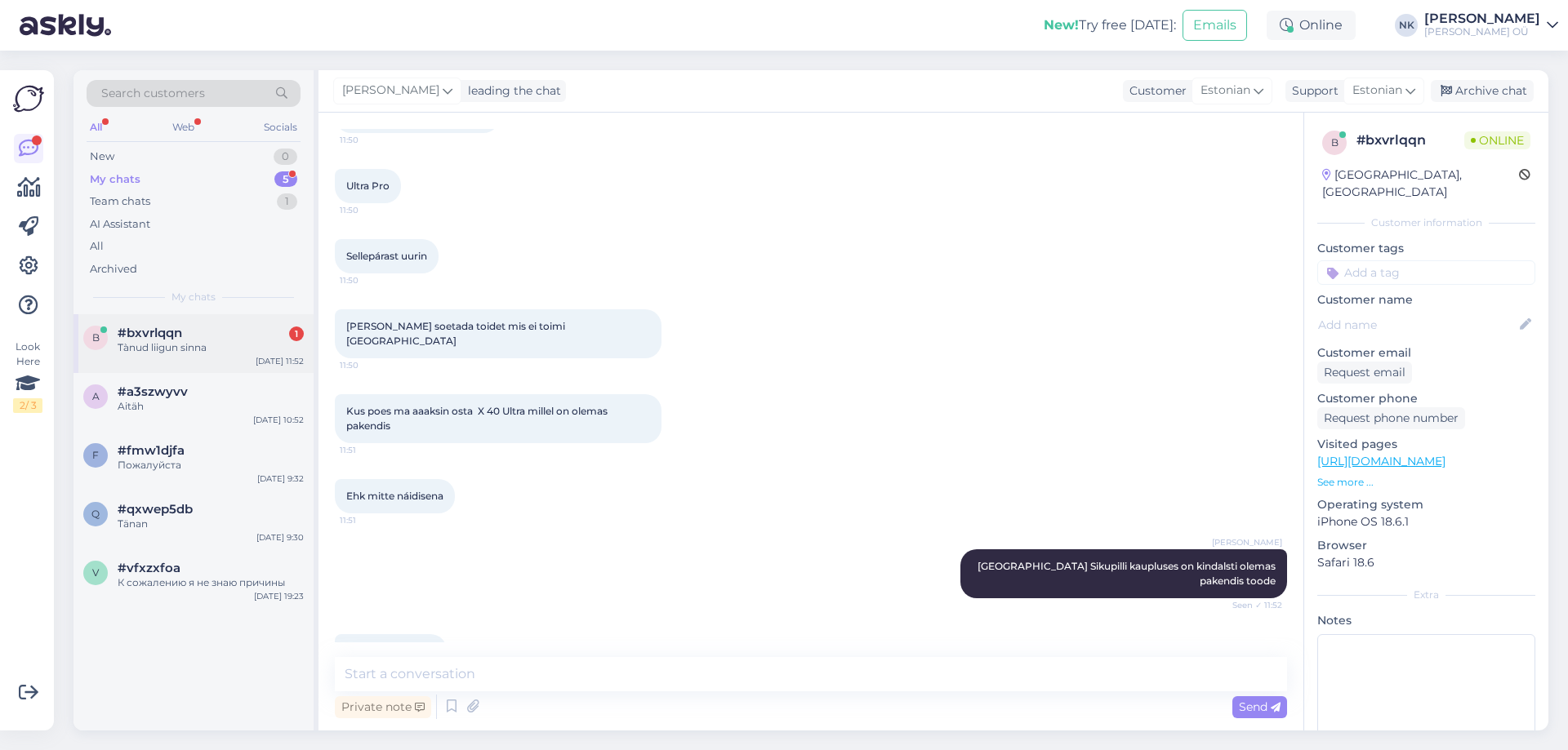
drag, startPoint x: 239, startPoint y: 331, endPoint x: 247, endPoint y: 332, distance: 8.1
click at [240, 332] on div "#bxvrlqqn 1" at bounding box center [211, 332] width 186 height 14
click at [548, 664] on textarea at bounding box center [810, 675] width 952 height 34
type textarea "Palun"
